Goal: Information Seeking & Learning: Learn about a topic

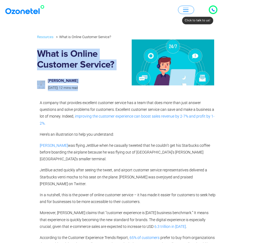
drag, startPoint x: 117, startPoint y: 35, endPoint x: 161, endPoint y: 48, distance: 45.8
click at [161, 48] on div "Resources What is Online Customer Service? What is Online Customer Service? [PE…" at bounding box center [127, 62] width 181 height 57
click at [141, 38] on div "Resources What is Online Customer Service? What is Online Customer Service? [PE…" at bounding box center [127, 62] width 181 height 57
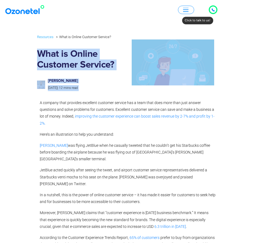
drag, startPoint x: 116, startPoint y: 30, endPoint x: 222, endPoint y: 58, distance: 109.6
click at [187, 40] on img at bounding box center [173, 62] width 82 height 46
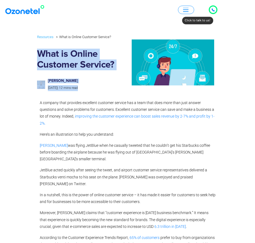
drag, startPoint x: 129, startPoint y: 21, endPoint x: 156, endPoint y: 38, distance: 32.0
click at [122, 51] on h1 "What is Online Customer Service?" at bounding box center [82, 60] width 91 height 22
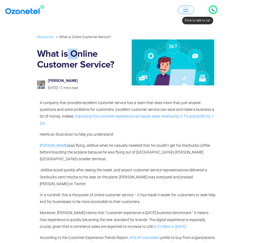
drag, startPoint x: 74, startPoint y: 44, endPoint x: 84, endPoint y: 46, distance: 10.7
click at [78, 45] on div "Resources What is Online Customer Service? What is Online Customer Service? [PE…" at bounding box center [82, 62] width 91 height 57
click at [112, 42] on div "Resources What is Online Customer Service? What is Online Customer Service? [PE…" at bounding box center [82, 62] width 91 height 57
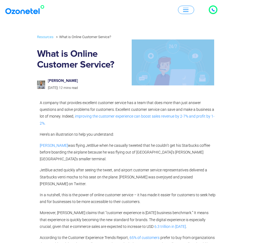
drag, startPoint x: 136, startPoint y: 37, endPoint x: 200, endPoint y: 63, distance: 68.3
click at [200, 63] on div "Resources What is Online Customer Service? What is Online Customer Service? [PE…" at bounding box center [127, 62] width 181 height 57
click at [200, 63] on img at bounding box center [173, 62] width 82 height 46
